Goal: Information Seeking & Learning: Learn about a topic

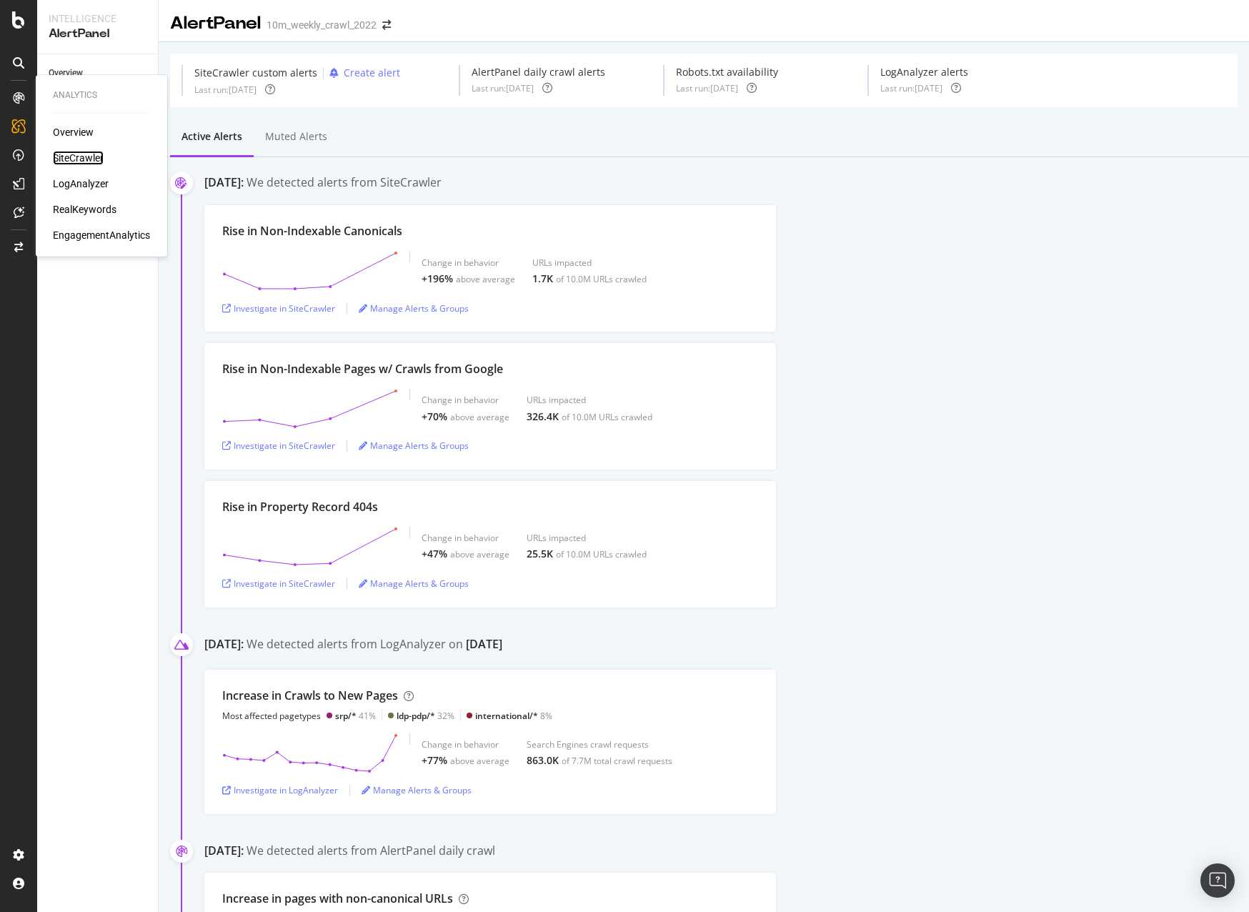
click at [78, 154] on div "SiteCrawler" at bounding box center [78, 158] width 51 height 14
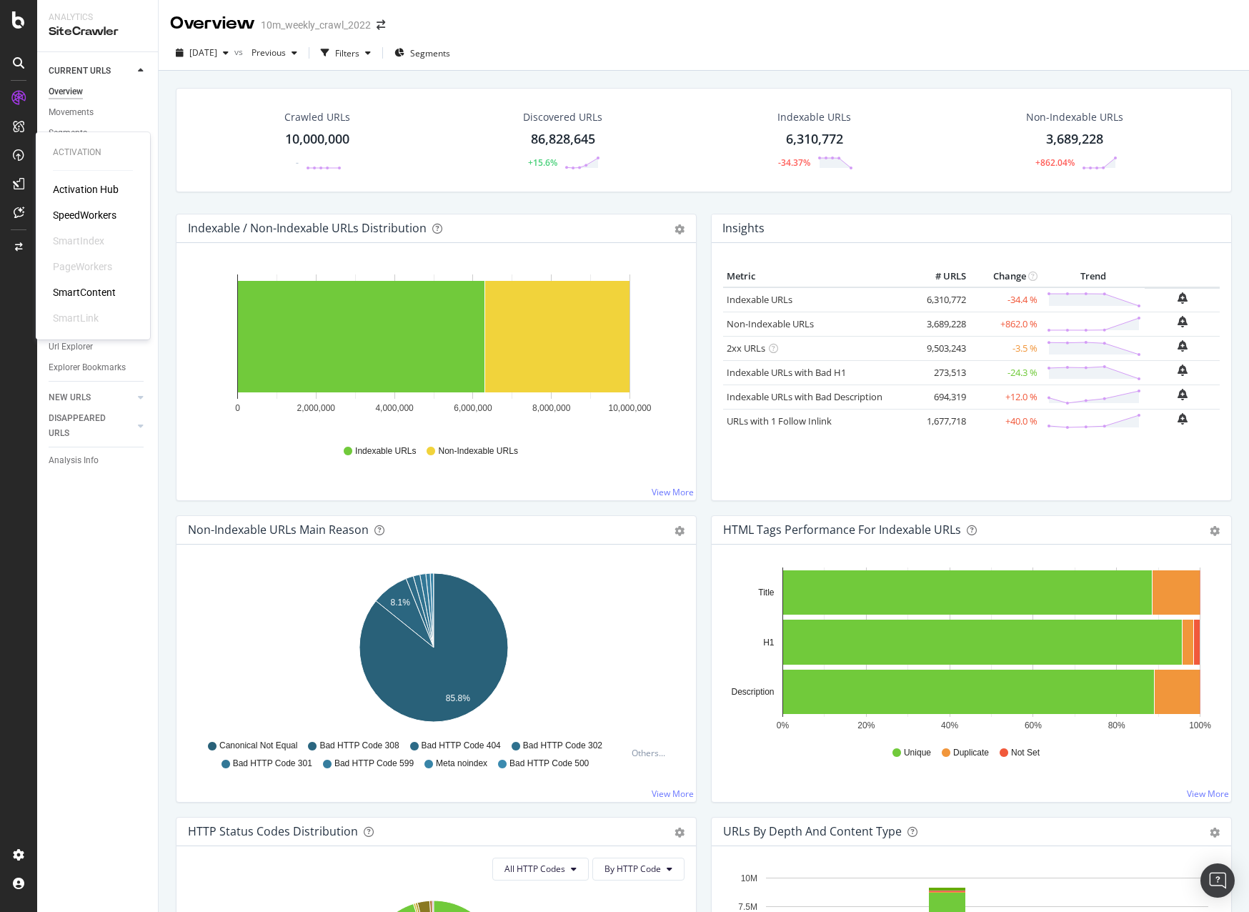
click at [69, 214] on div "SpeedWorkers" at bounding box center [85, 215] width 64 height 14
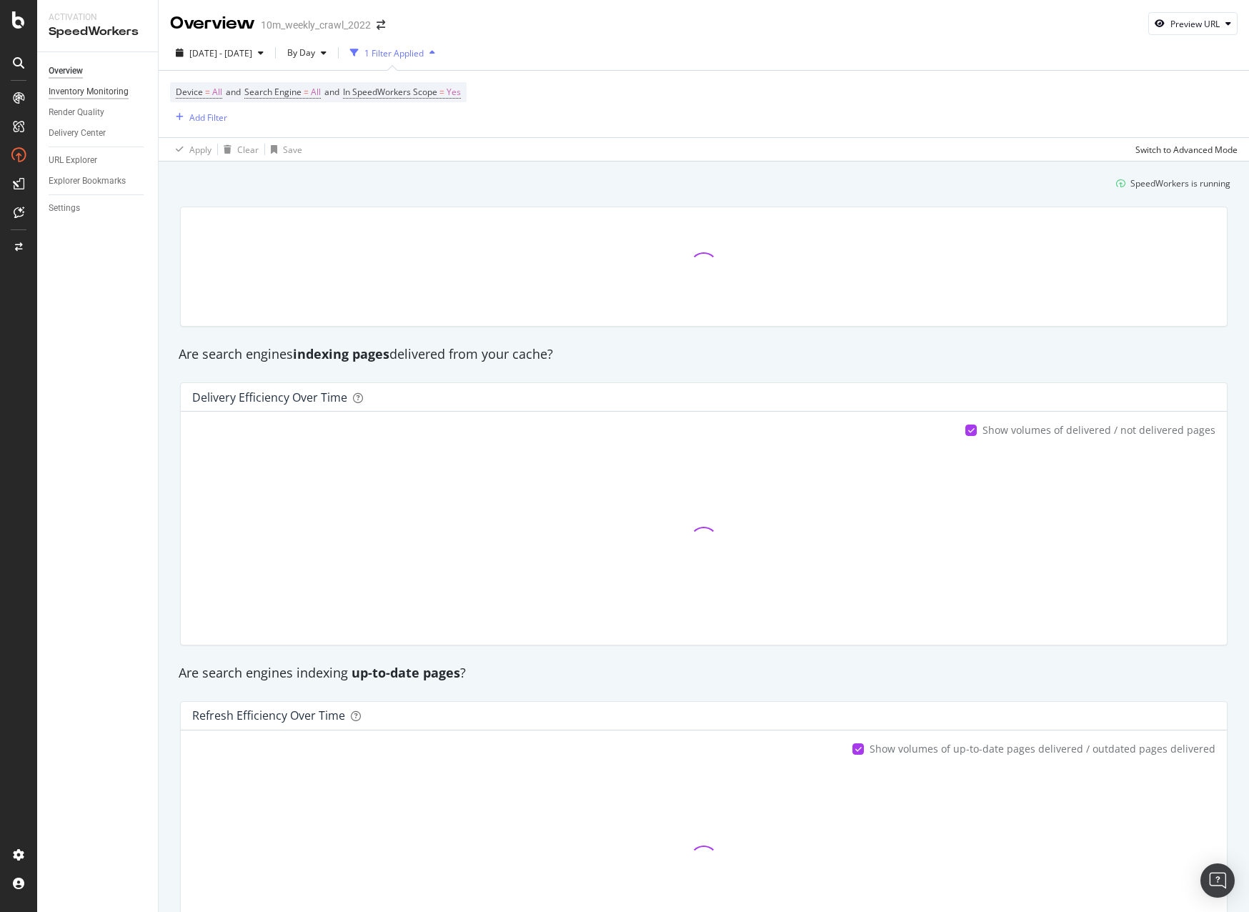
click at [104, 88] on div "Inventory Monitoring" at bounding box center [89, 91] width 80 height 15
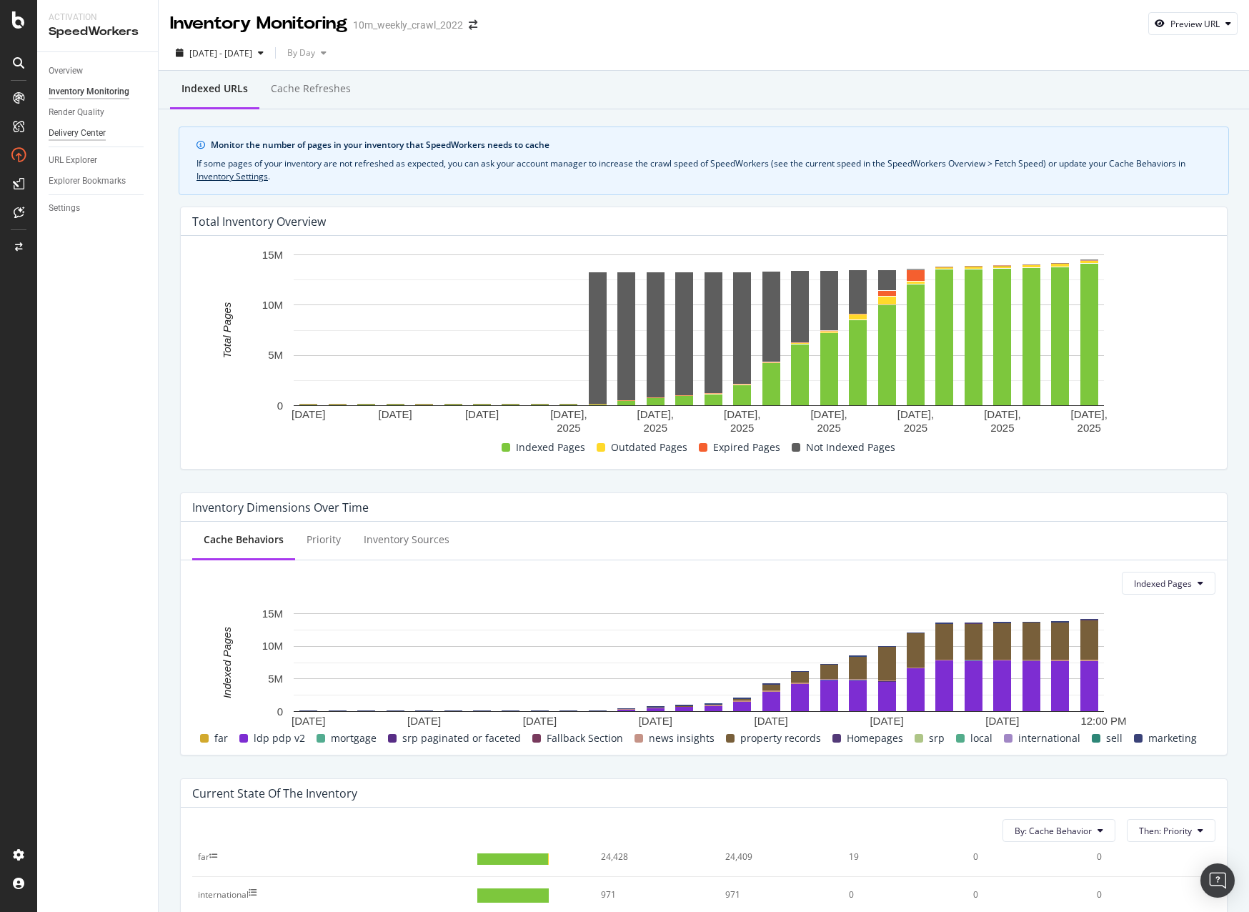
click at [82, 134] on div "Delivery Center" at bounding box center [77, 133] width 57 height 15
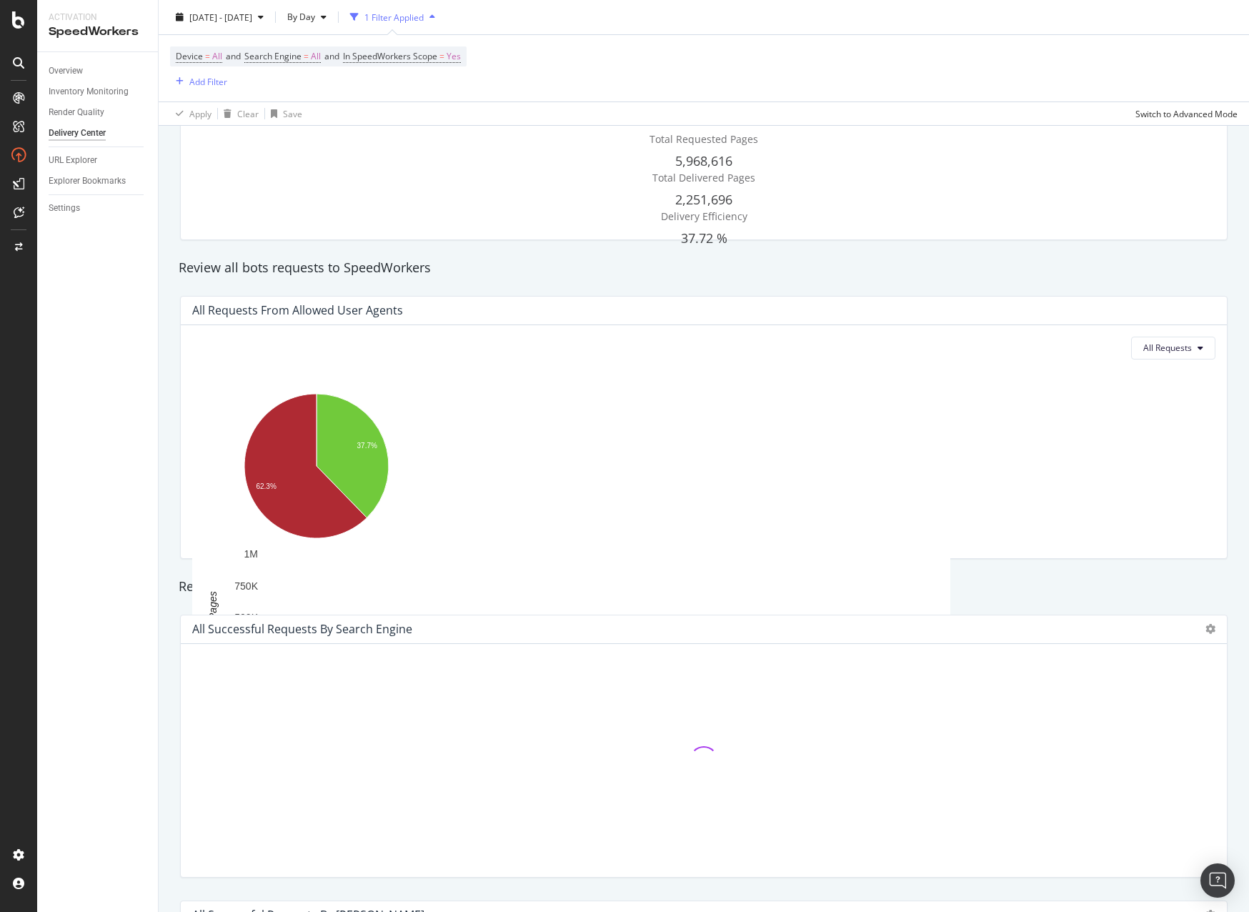
scroll to position [64, 0]
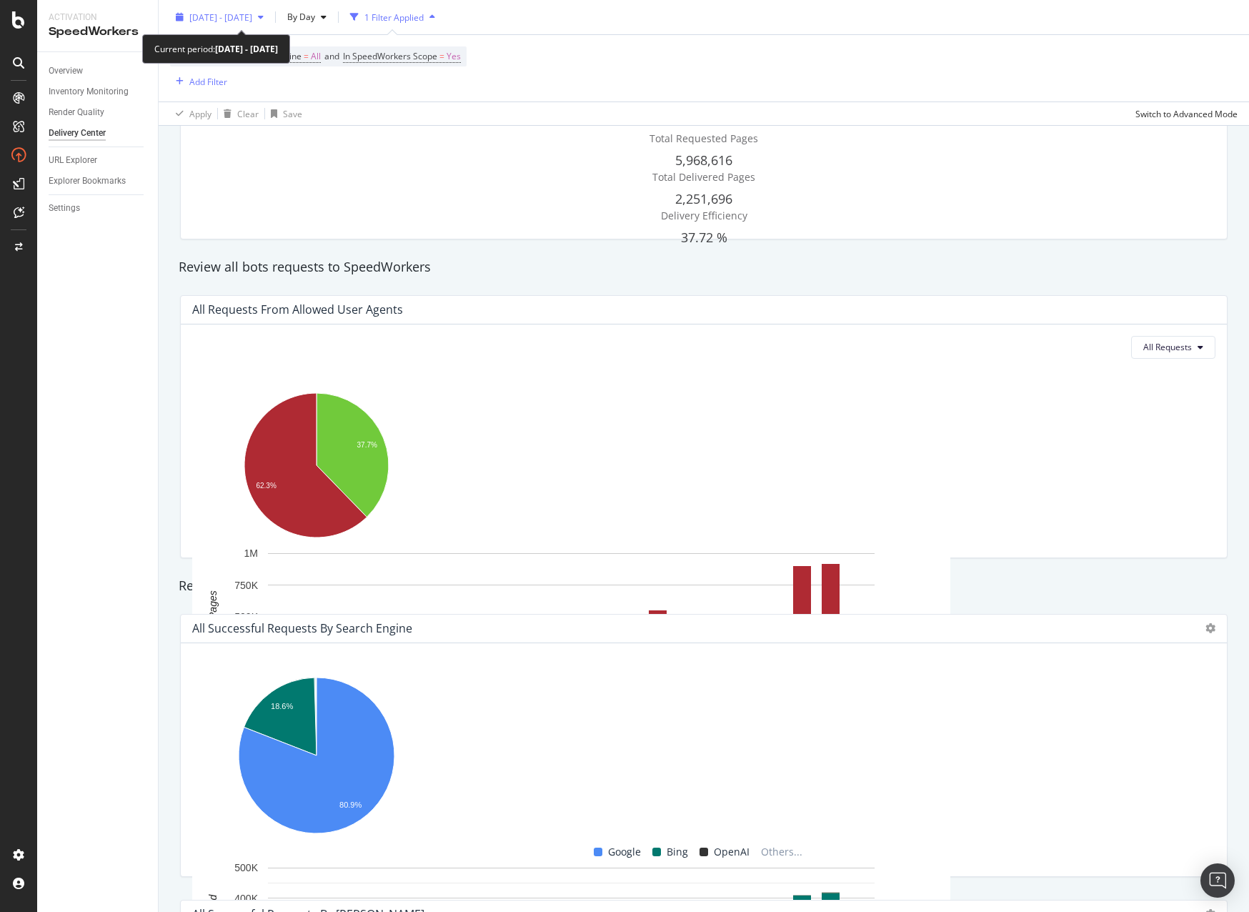
click at [252, 18] on span "[DATE] - [DATE]" at bounding box center [220, 17] width 63 height 12
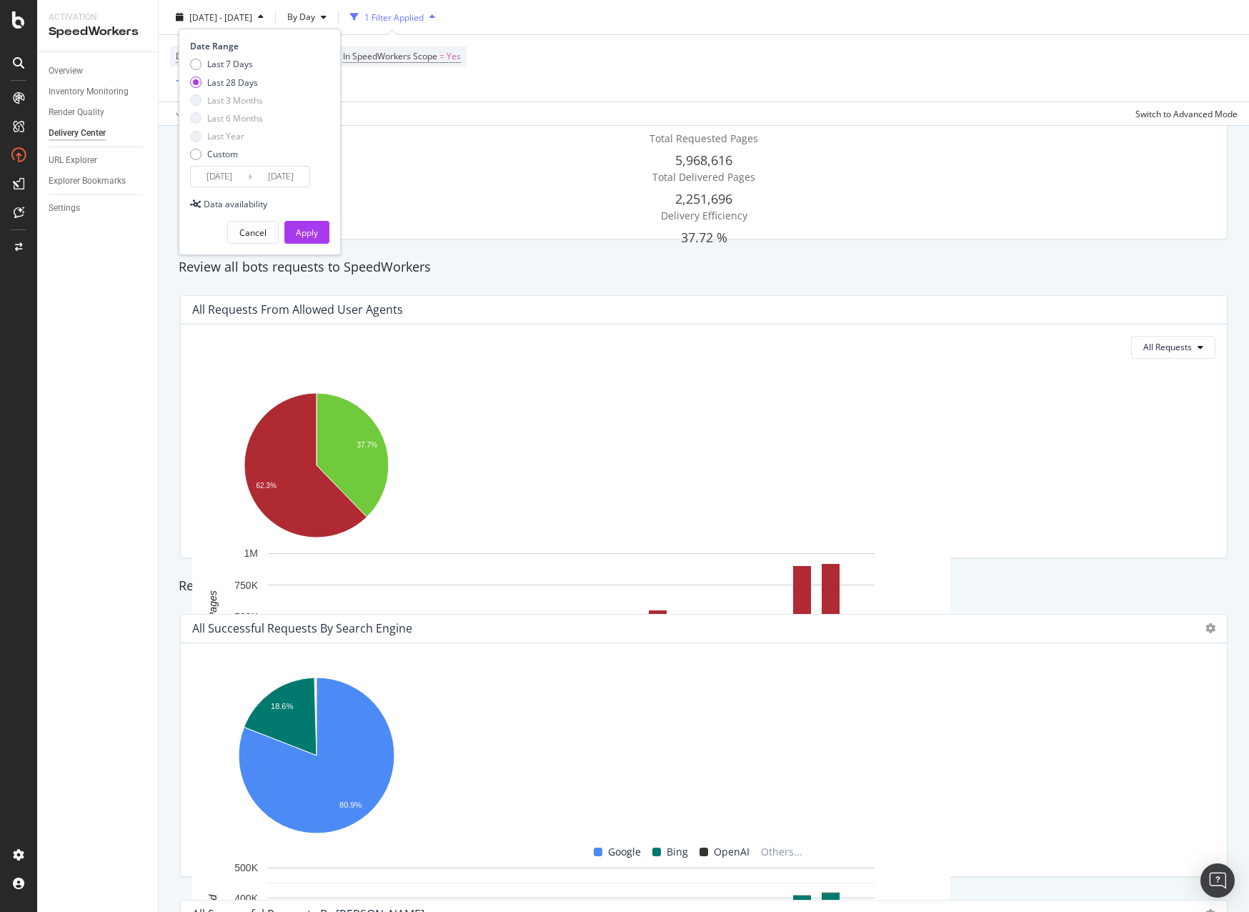
click at [307, 177] on input "[DATE]" at bounding box center [280, 176] width 57 height 20
click at [859, 298] on div "All Requests from Allowed User Agents" at bounding box center [704, 310] width 1046 height 29
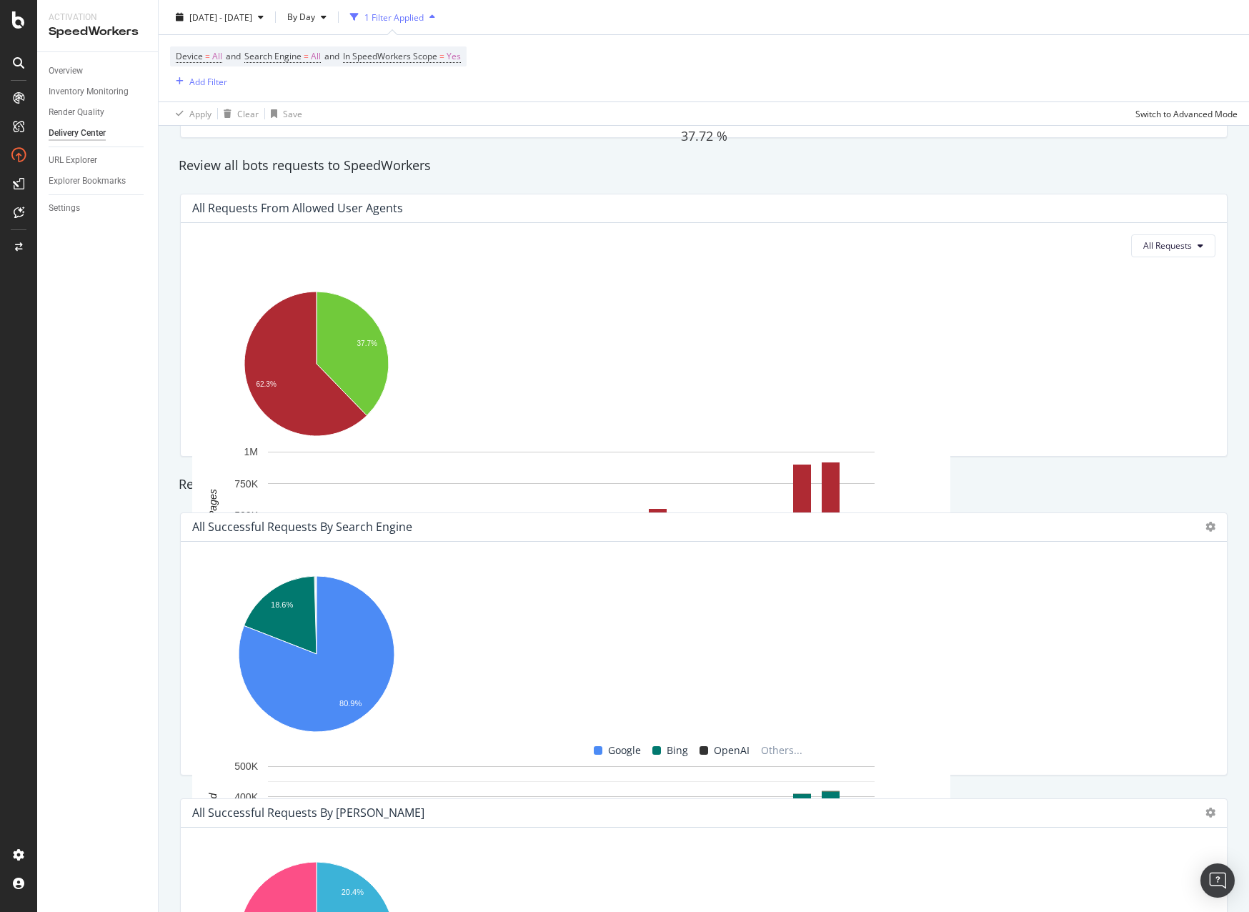
scroll to position [0, 0]
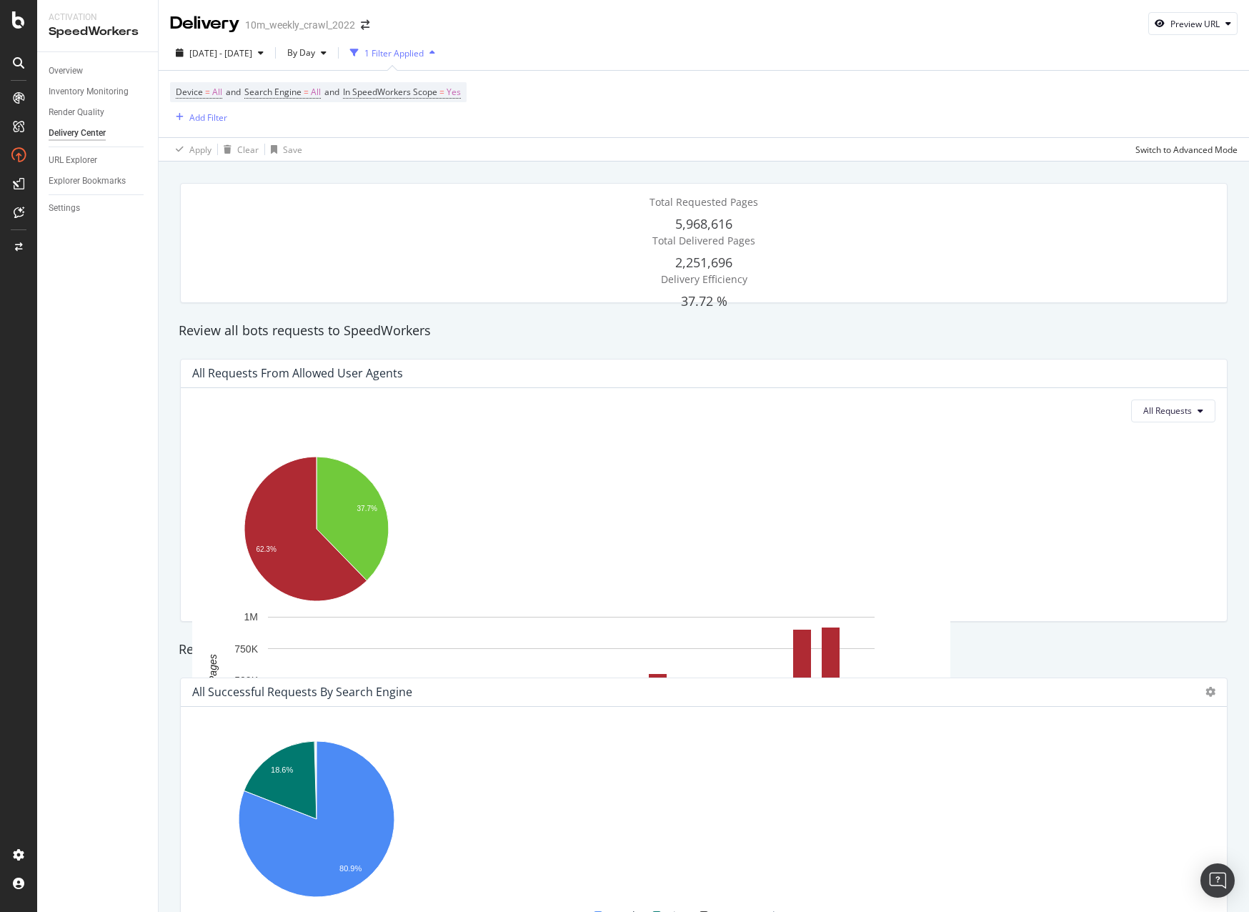
click at [443, 329] on div "Review all bots requests to SpeedWorkers" at bounding box center [703, 331] width 1065 height 19
click at [83, 91] on div "Inventory Monitoring" at bounding box center [89, 91] width 80 height 15
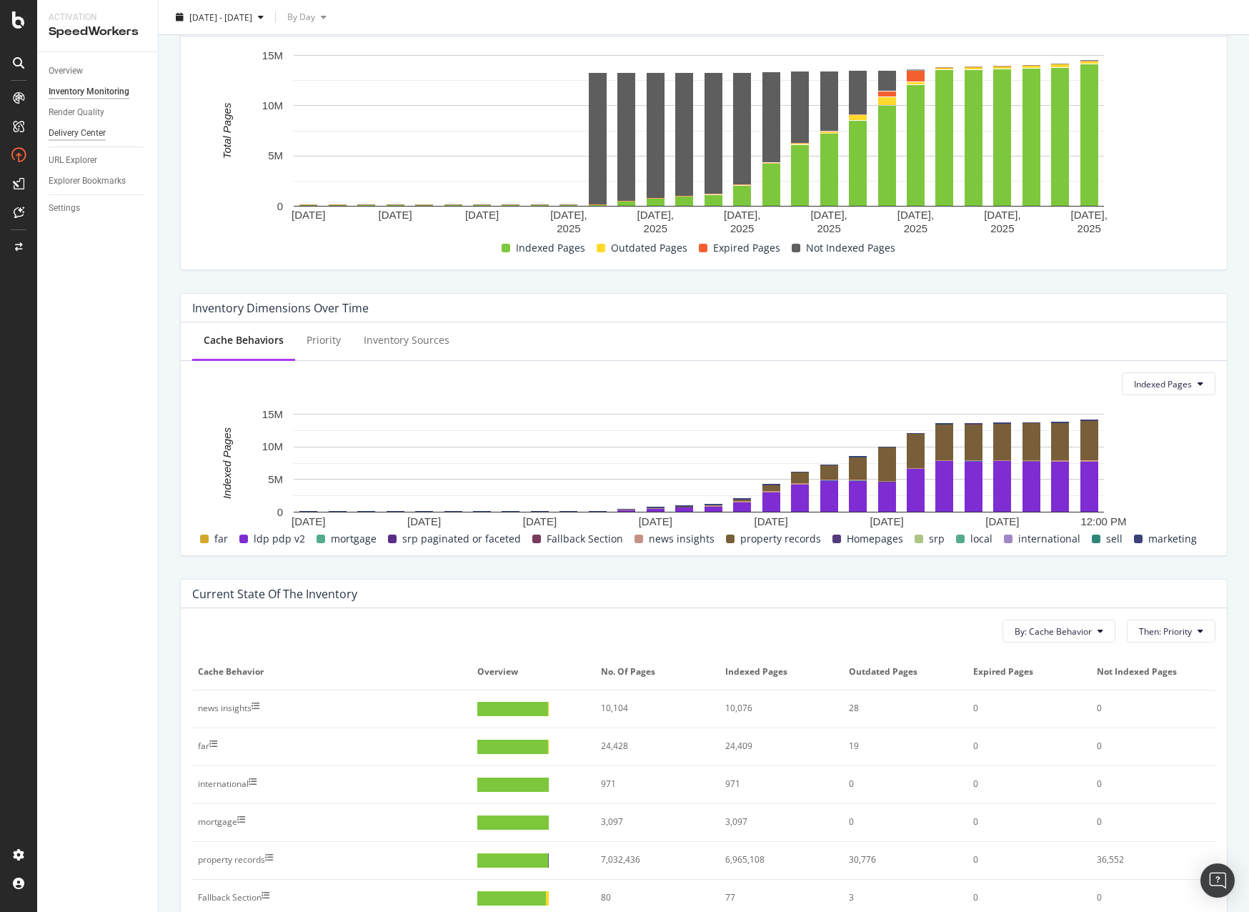
scroll to position [192, 0]
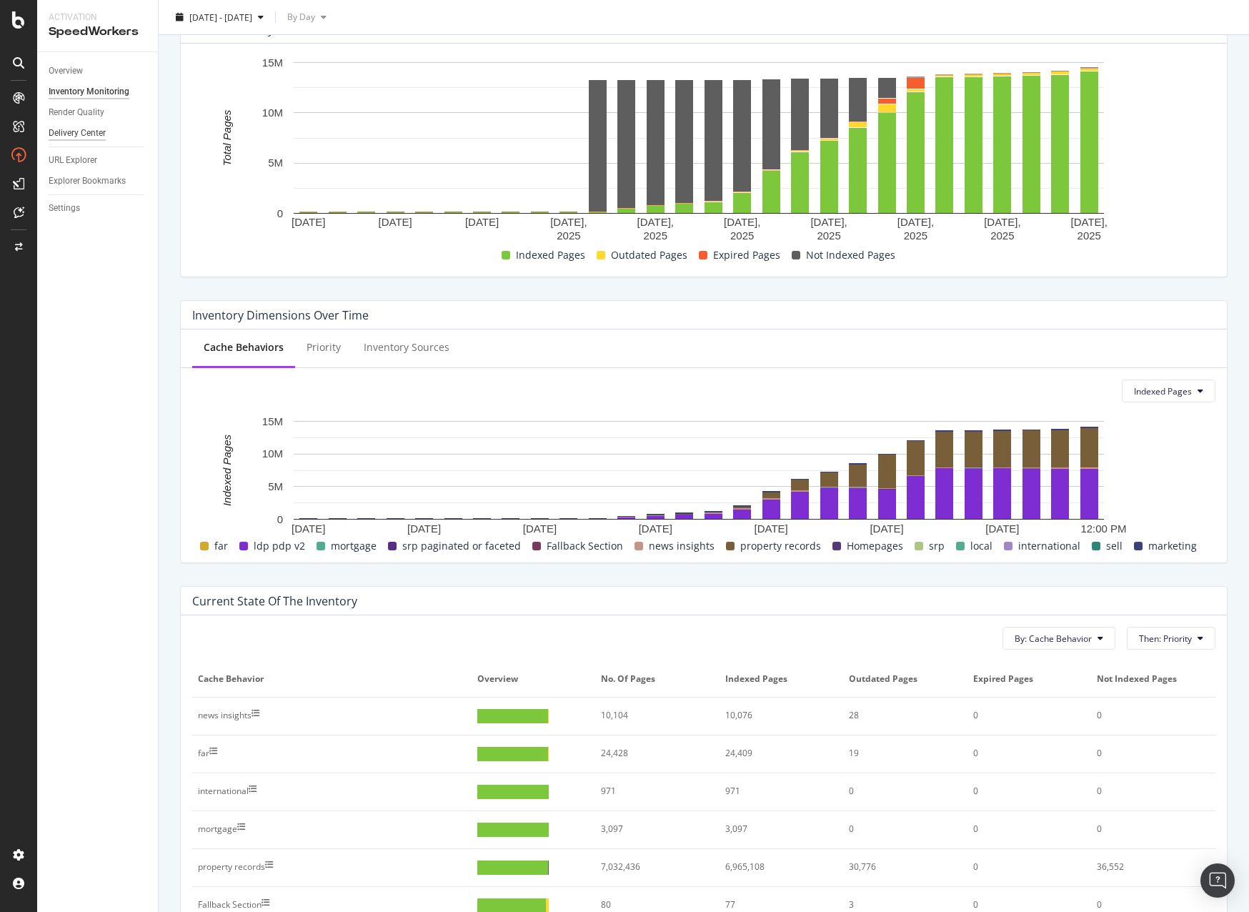
click at [81, 131] on div "Delivery Center" at bounding box center [77, 133] width 57 height 15
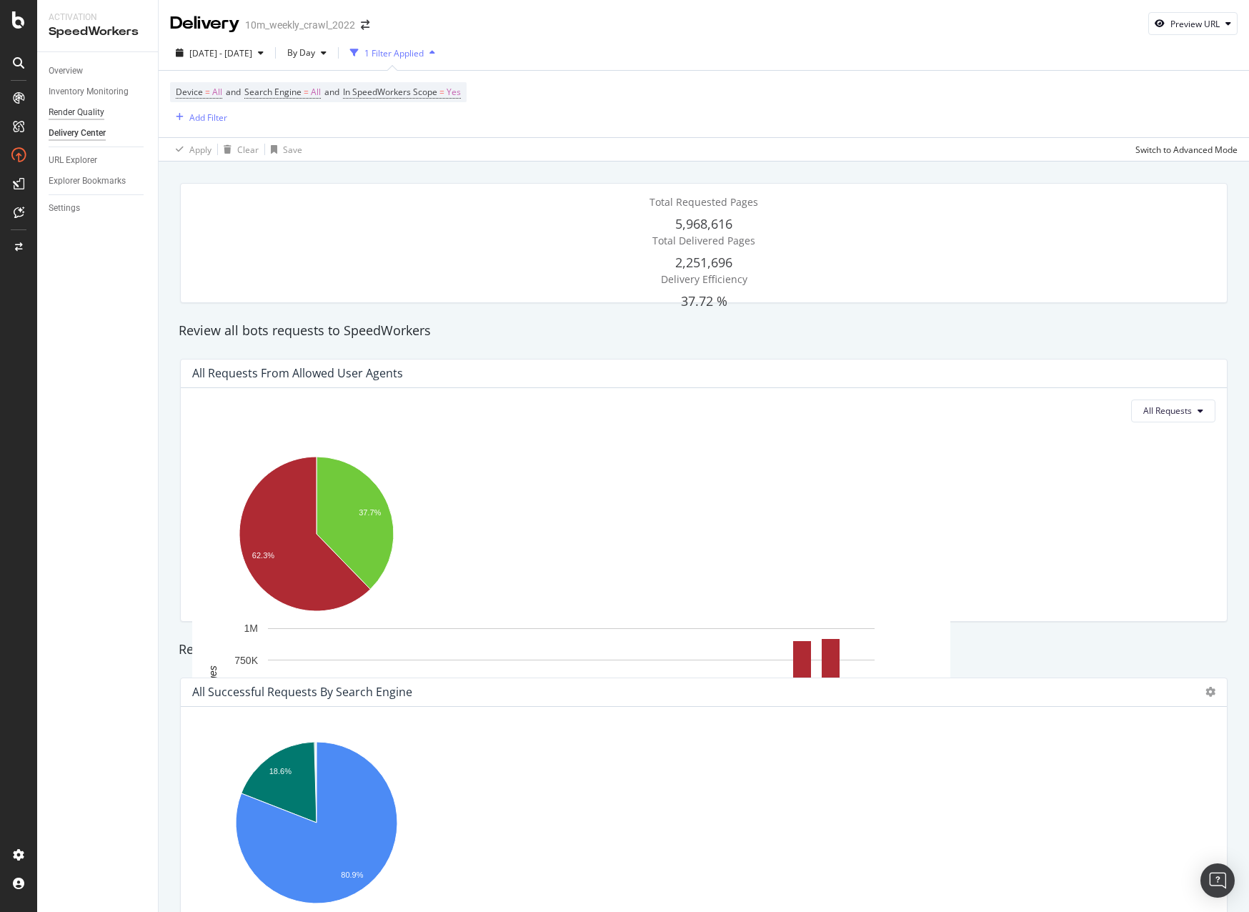
click at [81, 112] on div "Render Quality" at bounding box center [77, 112] width 56 height 15
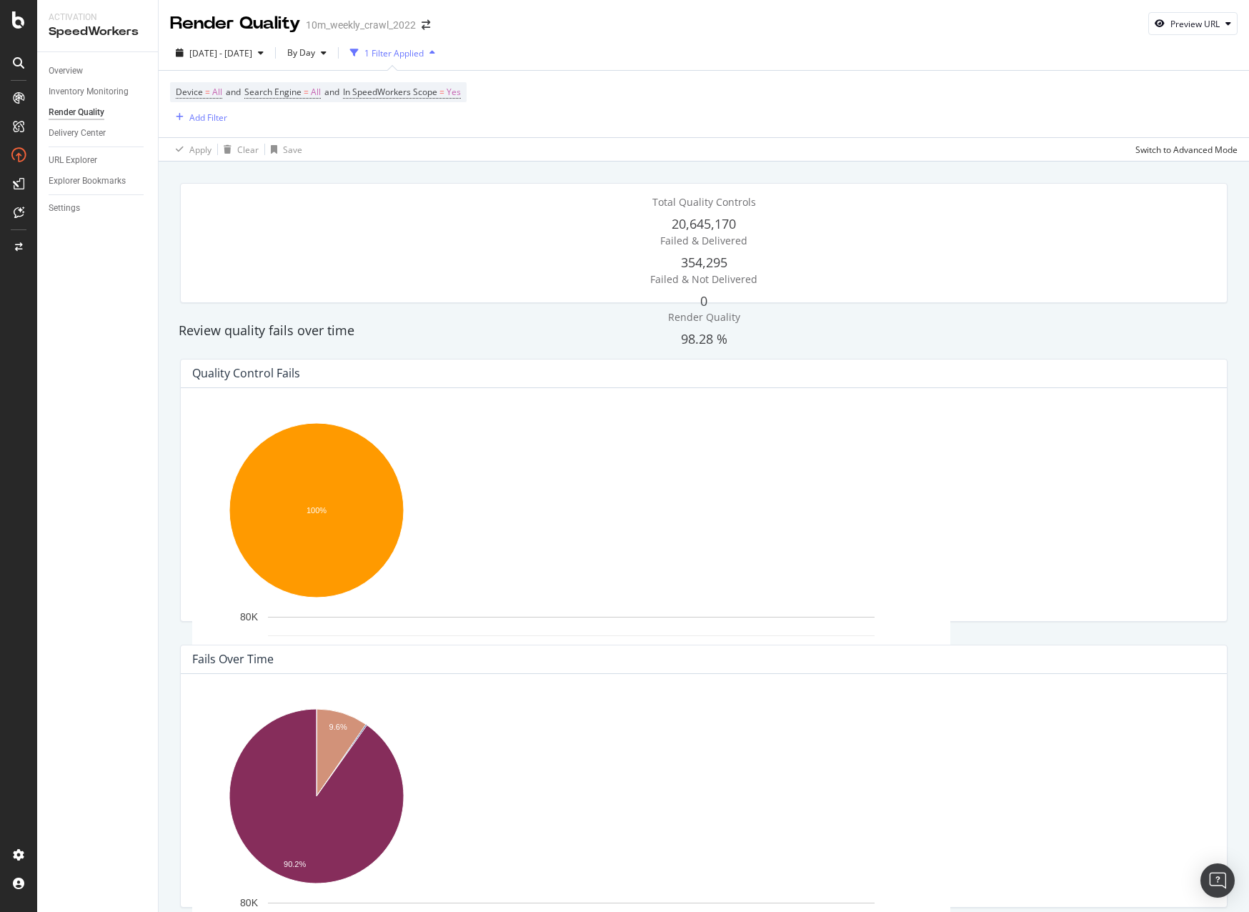
click at [985, 119] on div "Device = All and Search Engine = All and In SpeedWorkers Scope = Yes Add Filter" at bounding box center [703, 104] width 1067 height 66
